Goal: Find specific page/section: Find specific page/section

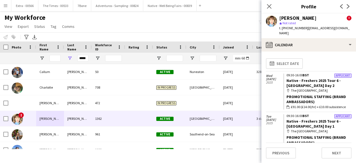
scroll to position [255, 0]
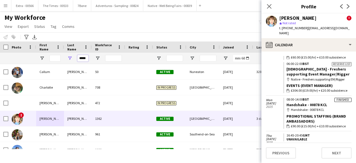
drag, startPoint x: 80, startPoint y: 58, endPoint x: 88, endPoint y: 57, distance: 8.1
click at [88, 57] on input "*****" at bounding box center [82, 58] width 11 height 7
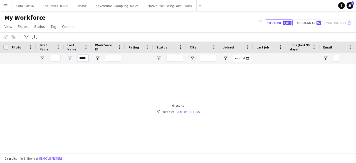
scroll to position [0, 0]
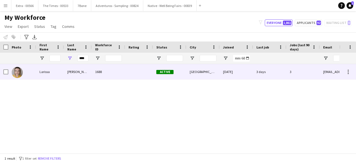
click at [47, 73] on div "Larissa" at bounding box center [50, 71] width 28 height 15
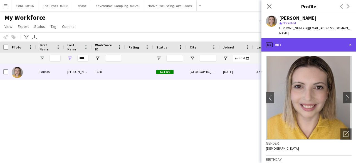
click at [346, 40] on div "profile Bio" at bounding box center [309, 44] width 95 height 13
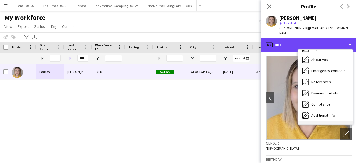
scroll to position [52, 0]
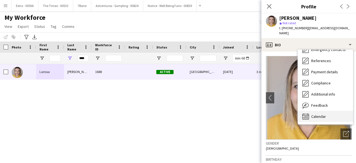
click at [323, 114] on span "Calendar" at bounding box center [318, 116] width 15 height 5
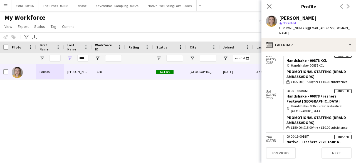
scroll to position [334, 0]
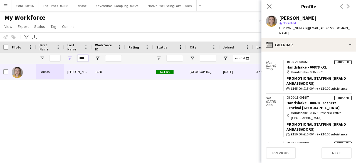
drag, startPoint x: 87, startPoint y: 58, endPoint x: 75, endPoint y: 58, distance: 11.7
click at [75, 58] on div "****" at bounding box center [78, 58] width 28 height 11
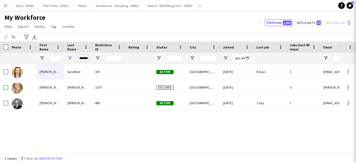
scroll to position [0, 4]
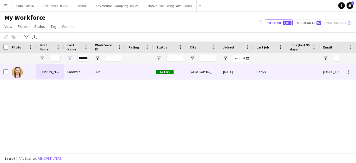
click at [65, 73] on div "Sandford" at bounding box center [78, 71] width 28 height 15
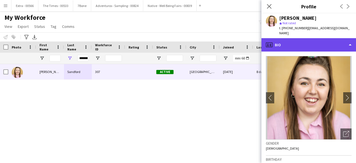
click at [350, 42] on div "profile Bio" at bounding box center [309, 44] width 95 height 13
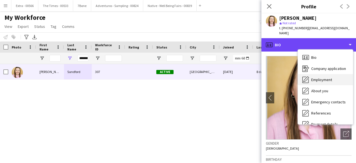
scroll to position [52, 0]
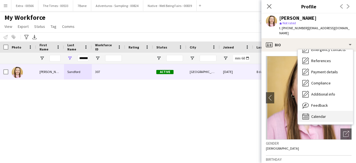
click at [326, 111] on div "Calendar Calendar" at bounding box center [325, 116] width 55 height 11
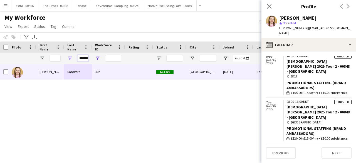
scroll to position [0, 4]
drag, startPoint x: 79, startPoint y: 59, endPoint x: 97, endPoint y: 56, distance: 18.0
click at [97, 56] on div "********" at bounding box center [297, 58] width 595 height 11
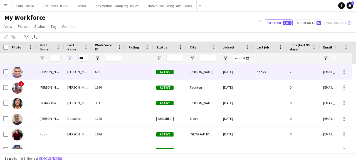
click at [40, 75] on div "[PERSON_NAME]" at bounding box center [50, 71] width 28 height 15
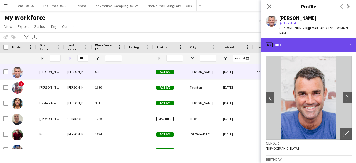
click at [353, 39] on div "profile Bio" at bounding box center [309, 44] width 95 height 13
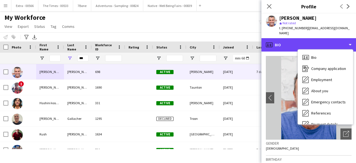
scroll to position [52, 0]
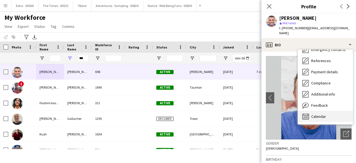
click at [323, 111] on div "Calendar Calendar" at bounding box center [325, 116] width 55 height 11
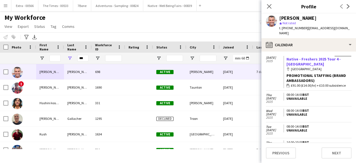
scroll to position [167, 0]
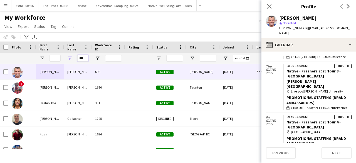
drag, startPoint x: 86, startPoint y: 57, endPoint x: 73, endPoint y: 57, distance: 12.2
click at [73, 57] on div "***" at bounding box center [78, 58] width 28 height 11
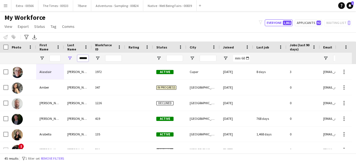
scroll to position [0, 2]
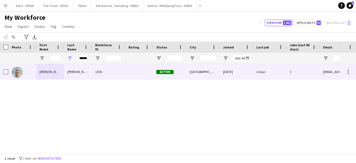
click at [69, 74] on div "[PERSON_NAME]" at bounding box center [78, 71] width 28 height 15
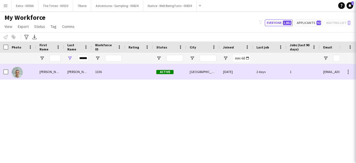
scroll to position [0, 0]
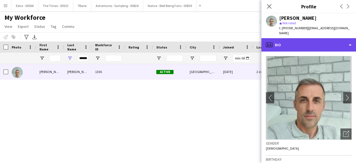
click at [341, 41] on div "profile Bio" at bounding box center [309, 44] width 95 height 13
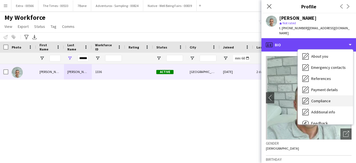
scroll to position [52, 0]
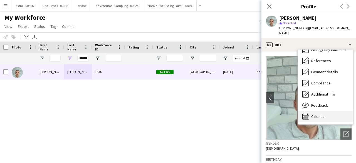
click at [317, 114] on span "Calendar" at bounding box center [318, 116] width 15 height 5
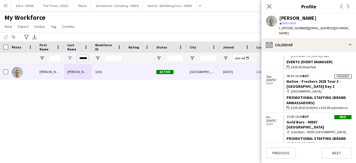
scroll to position [0, 2]
drag, startPoint x: 79, startPoint y: 57, endPoint x: 101, endPoint y: 56, distance: 21.7
click at [101, 56] on div "******" at bounding box center [297, 58] width 595 height 11
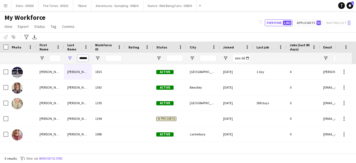
scroll to position [0, 1]
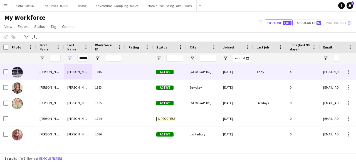
click at [58, 74] on div "[PERSON_NAME]" at bounding box center [50, 71] width 28 height 15
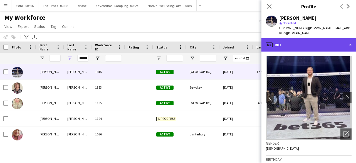
click at [350, 38] on div "profile Bio" at bounding box center [309, 44] width 95 height 13
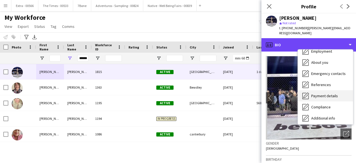
scroll to position [52, 0]
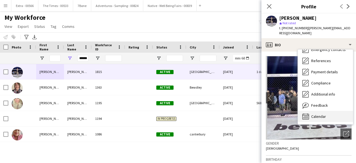
click at [330, 111] on div "Calendar Calendar" at bounding box center [325, 116] width 55 height 11
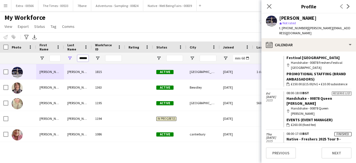
scroll to position [0, 1]
drag, startPoint x: 78, startPoint y: 58, endPoint x: 102, endPoint y: 58, distance: 23.9
click at [102, 58] on div "******" at bounding box center [297, 58] width 595 height 11
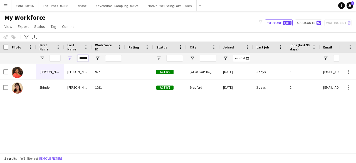
type input "******"
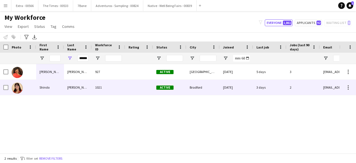
drag, startPoint x: 70, startPoint y: 88, endPoint x: 219, endPoint y: 103, distance: 150.0
click at [70, 88] on div "[PERSON_NAME]" at bounding box center [78, 87] width 28 height 15
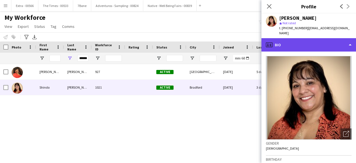
click at [307, 40] on div "profile Bio" at bounding box center [309, 44] width 95 height 13
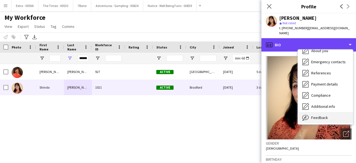
scroll to position [52, 0]
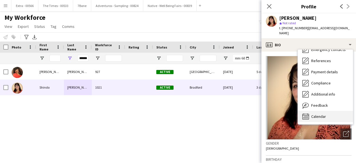
click at [318, 114] on span "Calendar" at bounding box center [318, 116] width 15 height 5
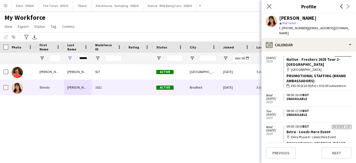
scroll to position [111, 0]
